Goal: Check status: Check status

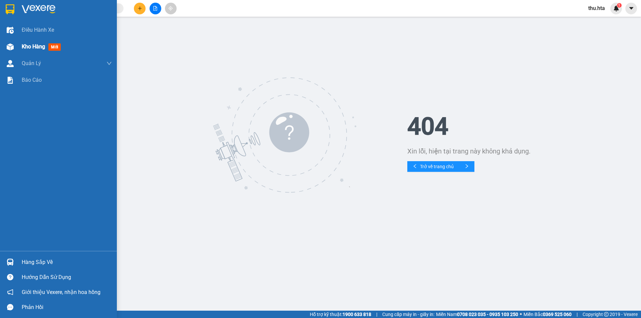
click at [23, 48] on span "Kho hàng" at bounding box center [33, 46] width 23 height 6
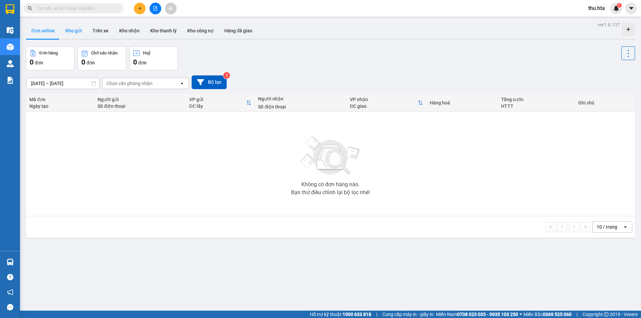
click at [72, 35] on button "Kho gửi" at bounding box center [73, 31] width 27 height 16
type input "[DATE] – [DATE]"
